Goal: Transaction & Acquisition: Purchase product/service

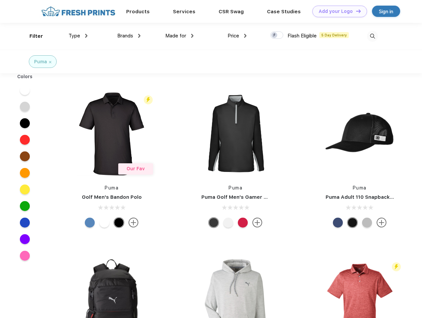
click at [337, 11] on link "Add your Logo Design Tool" at bounding box center [339, 12] width 55 height 12
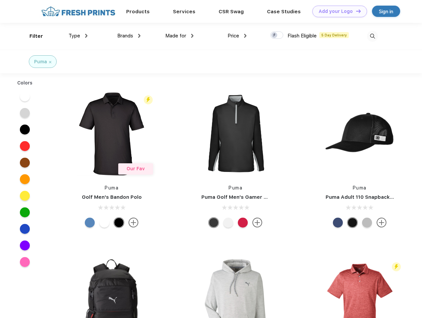
click at [0, 0] on div "Design Tool" at bounding box center [0, 0] width 0 height 0
click at [355, 11] on link "Add your Logo Design Tool" at bounding box center [339, 12] width 55 height 12
click at [32, 36] on div "Filter" at bounding box center [36, 36] width 14 height 8
click at [78, 36] on span "Type" at bounding box center [75, 36] width 12 height 6
click at [129, 36] on span "Brands" at bounding box center [125, 36] width 16 height 6
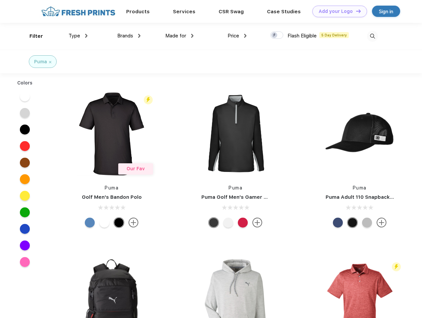
click at [179, 36] on span "Made for" at bounding box center [175, 36] width 21 height 6
click at [237, 36] on span "Price" at bounding box center [233, 36] width 12 height 6
click at [277, 35] on div at bounding box center [276, 34] width 13 height 7
click at [274, 35] on input "checkbox" at bounding box center [272, 33] width 4 height 4
click at [372, 36] on img at bounding box center [372, 36] width 11 height 11
